Goal: Task Accomplishment & Management: Manage account settings

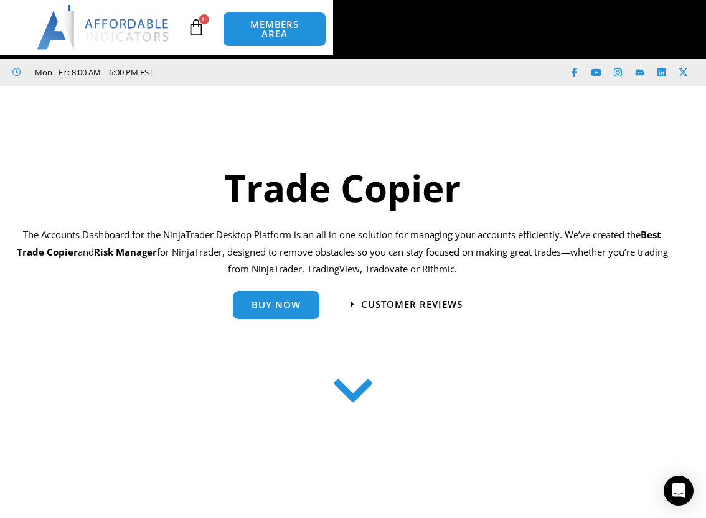
click at [0, 0] on span "MEMBERS AREA" at bounding box center [0, 0] width 0 height 0
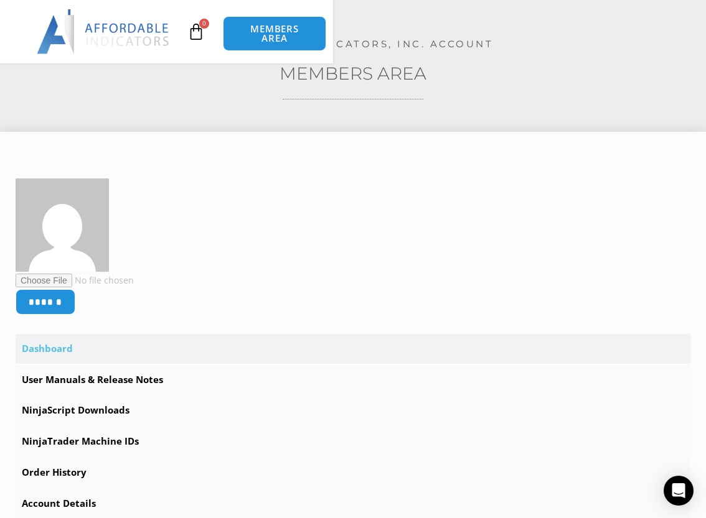
scroll to position [207, 0]
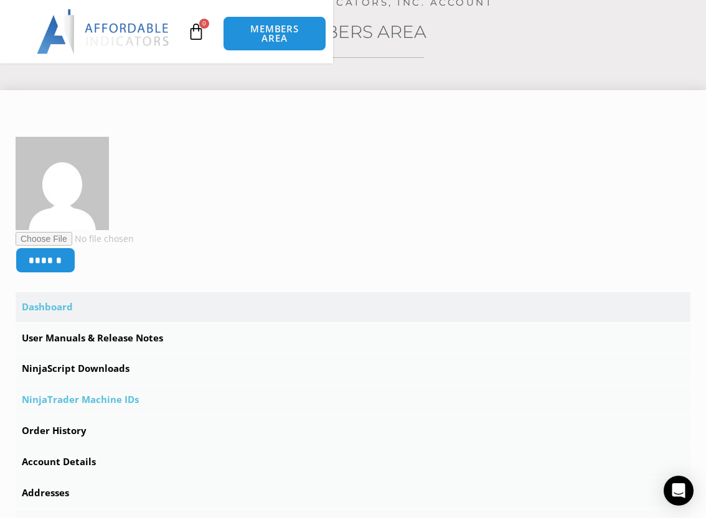
click at [129, 385] on link "NinjaTrader Machine IDs" at bounding box center [353, 400] width 675 height 30
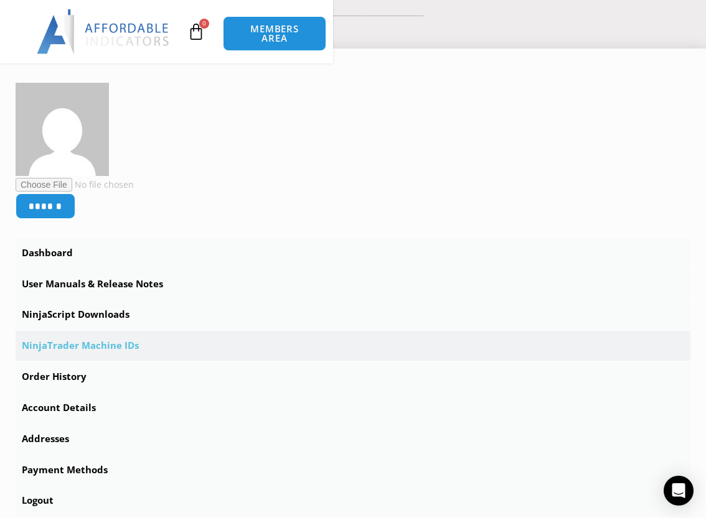
scroll to position [0, 15]
drag, startPoint x: 227, startPoint y: 293, endPoint x: 416, endPoint y: 299, distance: 189.3
paste input "text"
type input "**********"
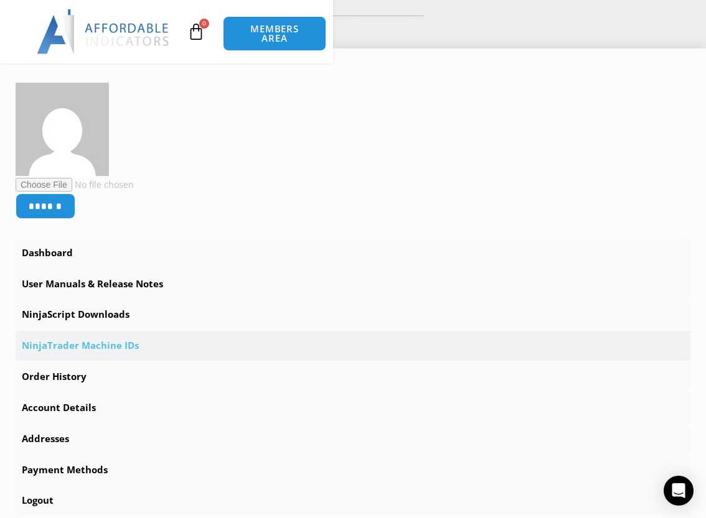
scroll to position [0, 0]
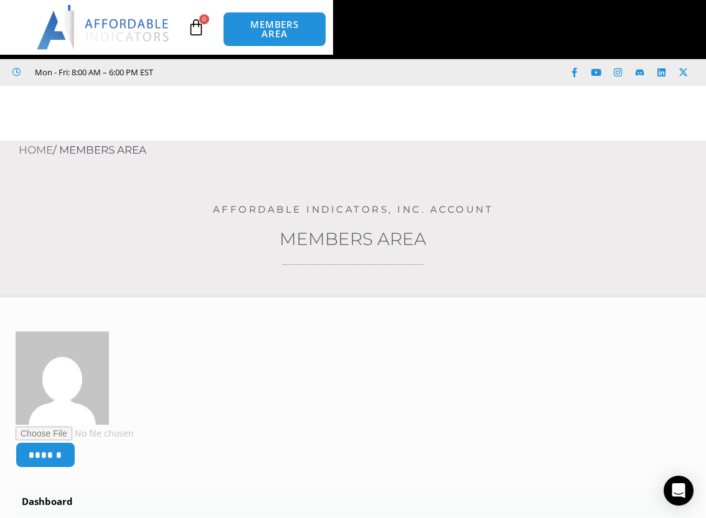
click at [102, 228] on h3 "Members Area" at bounding box center [353, 239] width 706 height 22
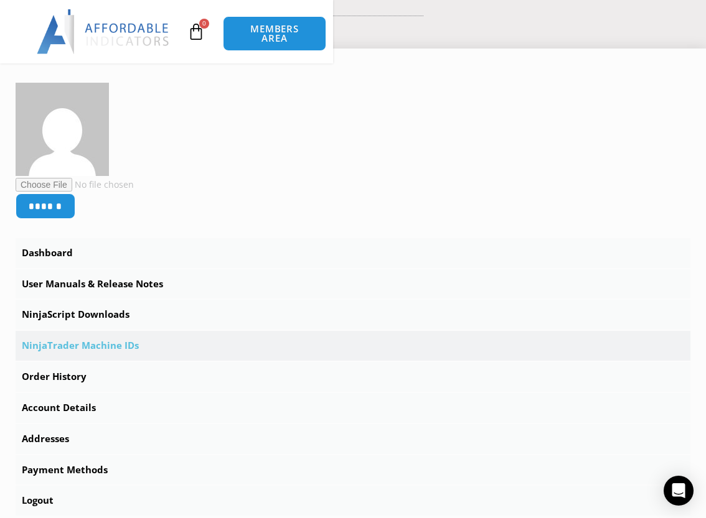
scroll to position [207, 0]
